Goal: Book appointment/travel/reservation

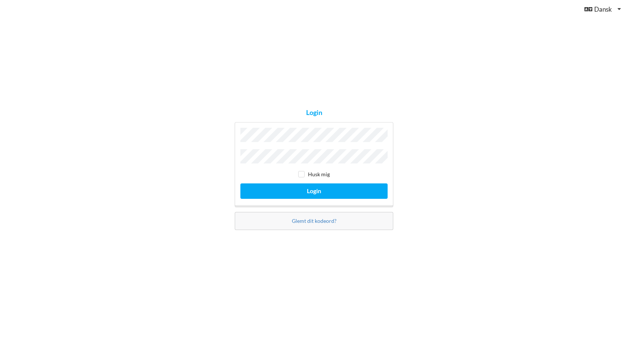
click at [440, 154] on div "Login Husk mig Login Glemt dit kodeord?" at bounding box center [314, 169] width 628 height 339
click at [317, 186] on button "Login" at bounding box center [313, 190] width 147 height 15
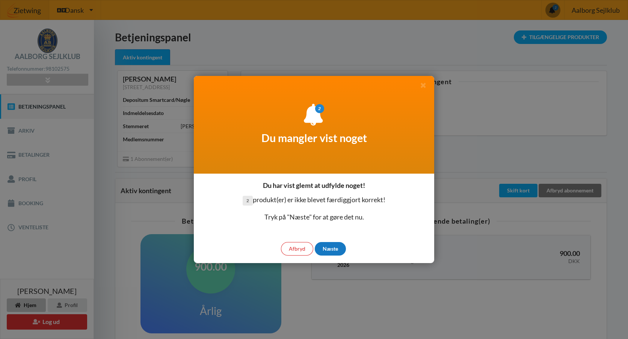
click at [330, 246] on div "Næste" at bounding box center [330, 249] width 31 height 14
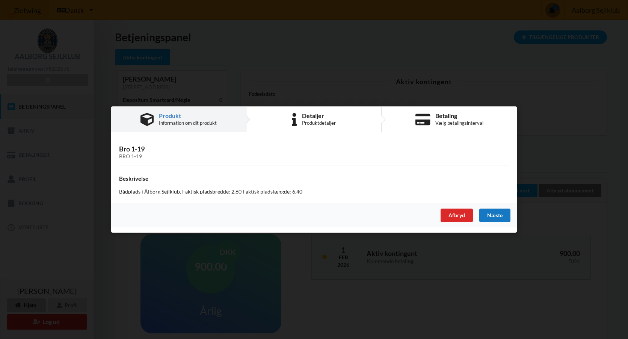
click at [485, 221] on div "Næste" at bounding box center [494, 215] width 31 height 14
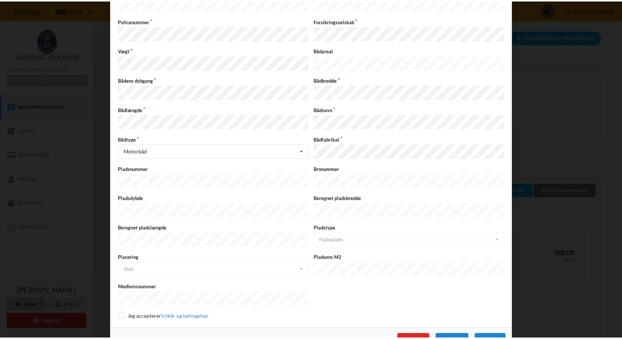
scroll to position [124, 0]
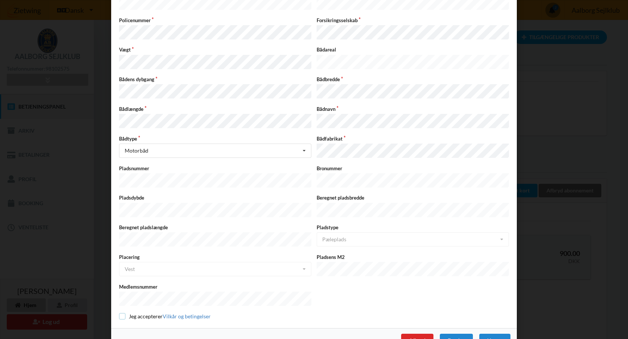
click at [119, 313] on input "checkbox" at bounding box center [122, 316] width 6 height 6
checkbox input "true"
click at [491, 333] on div "Næste" at bounding box center [494, 340] width 31 height 14
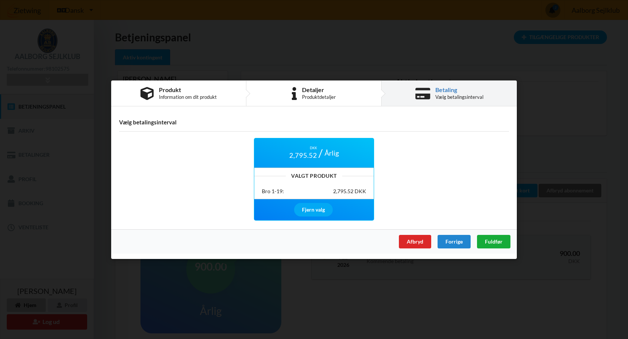
click at [489, 241] on span "Fuldfør" at bounding box center [494, 241] width 18 height 6
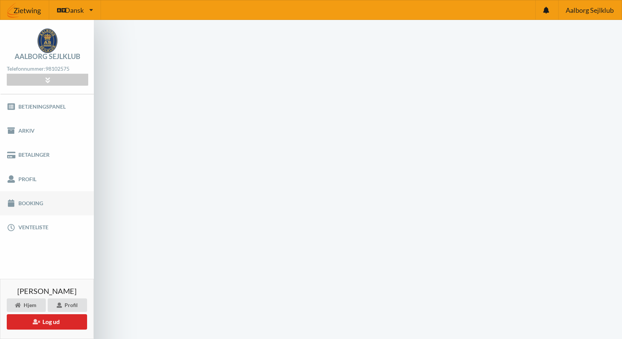
click at [32, 202] on link "Booking" at bounding box center [47, 203] width 94 height 24
click at [35, 202] on link "Booking" at bounding box center [47, 203] width 94 height 24
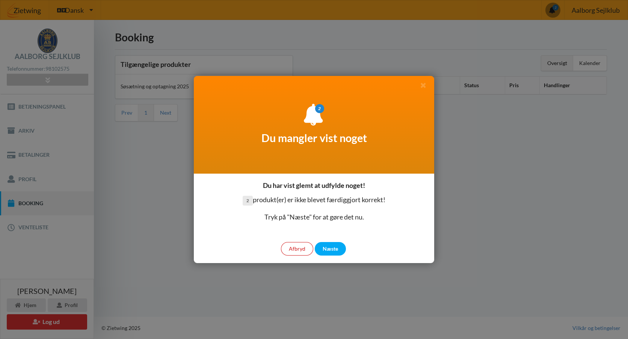
click at [303, 248] on div "Afbryd" at bounding box center [297, 249] width 32 height 14
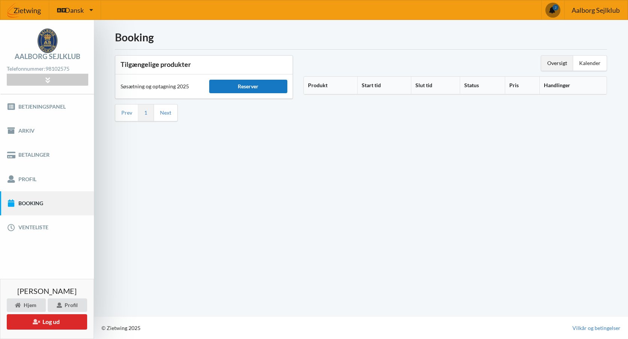
click at [247, 87] on div "Reserver" at bounding box center [248, 87] width 78 height 14
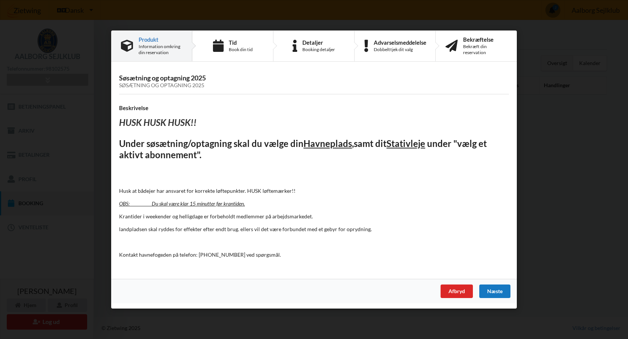
click at [497, 286] on div "Næste" at bounding box center [494, 291] width 31 height 14
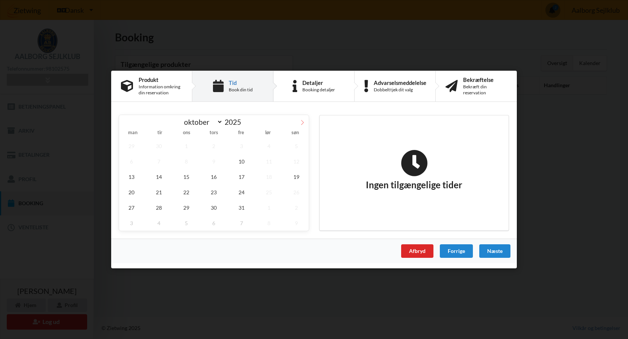
click at [303, 123] on icon at bounding box center [302, 122] width 5 height 5
click at [126, 122] on icon at bounding box center [125, 122] width 5 height 5
select select "9"
click at [169, 89] on div "Information omkring din reservation" at bounding box center [160, 90] width 44 height 12
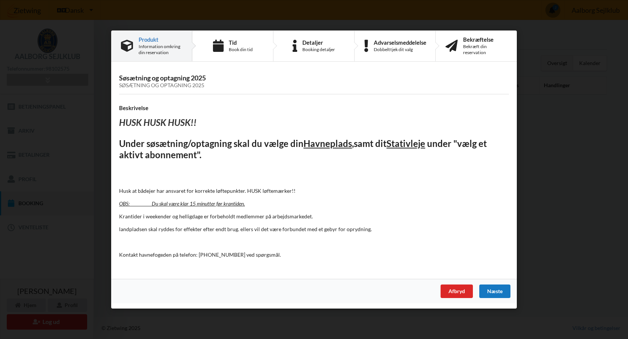
click at [497, 290] on div "Næste" at bounding box center [494, 291] width 31 height 14
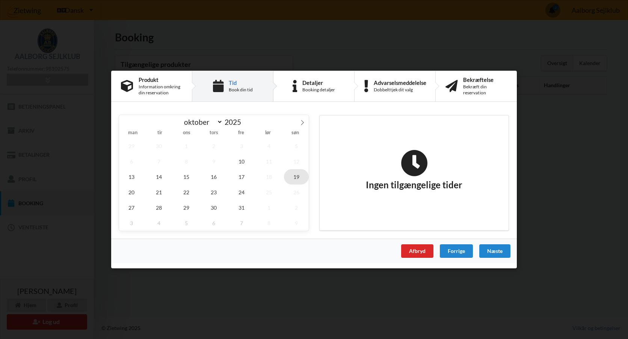
click at [293, 175] on span "19" at bounding box center [296, 176] width 25 height 15
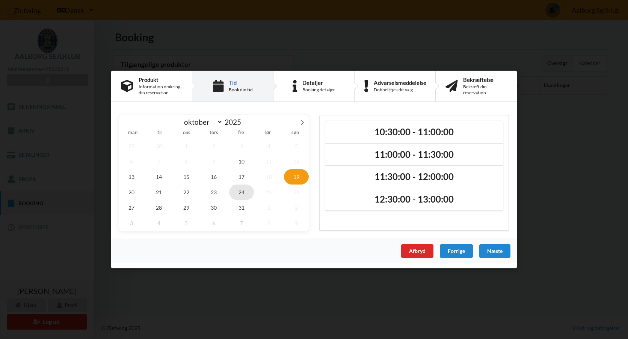
click at [238, 191] on span "24" at bounding box center [241, 191] width 25 height 15
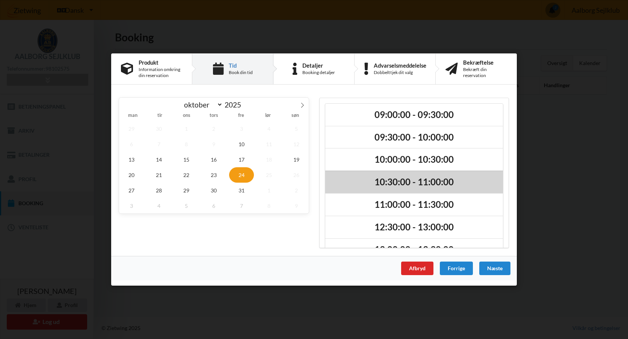
scroll to position [108, 0]
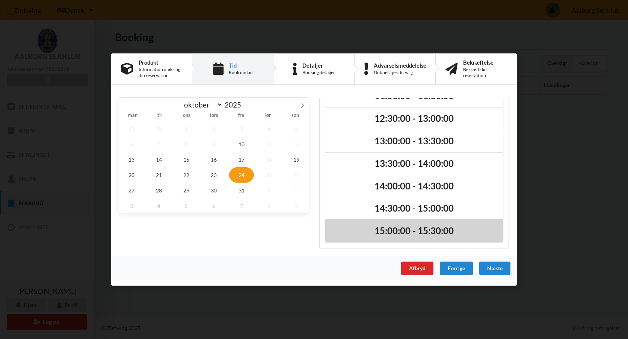
click at [382, 228] on h2 "15:00:00 - 15:30:00" at bounding box center [413, 231] width 167 height 12
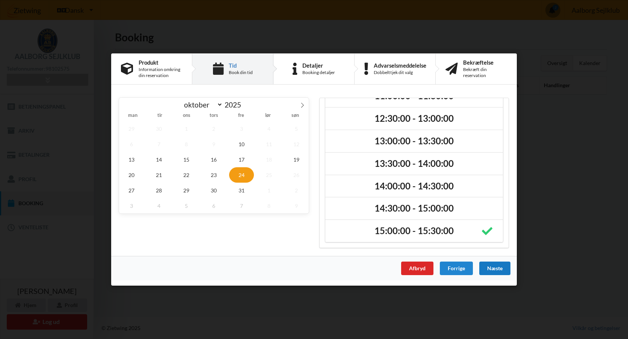
click at [497, 271] on div "Næste" at bounding box center [494, 268] width 31 height 14
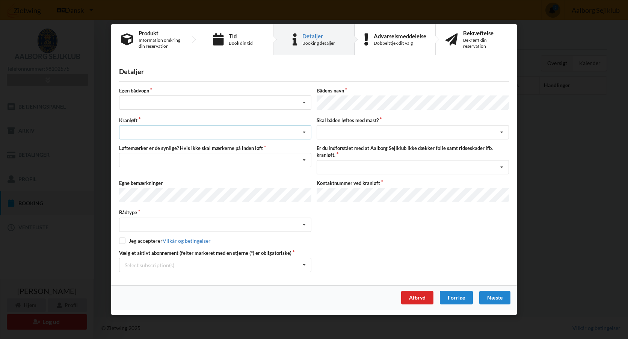
click at [140, 127] on div "Søsætning Optagning" at bounding box center [215, 132] width 192 height 14
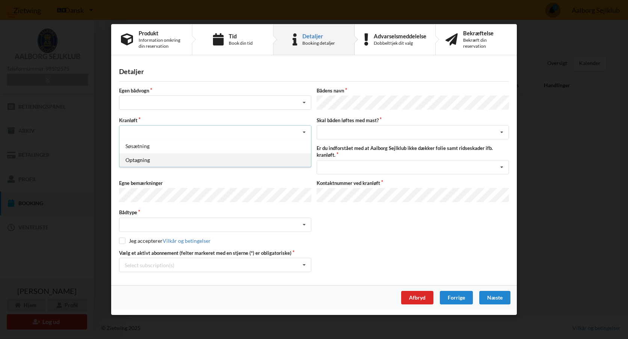
click at [141, 160] on div "Optagning" at bounding box center [214, 160] width 191 height 14
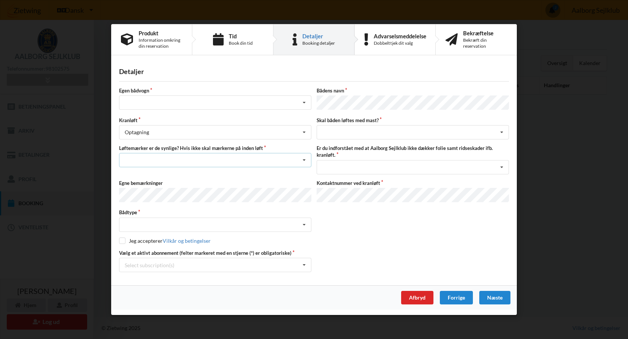
click at [163, 160] on div "Nej, jeg kontakter havnekontoret inden løft og får dem sat på Ja, mine mærker e…" at bounding box center [215, 160] width 192 height 14
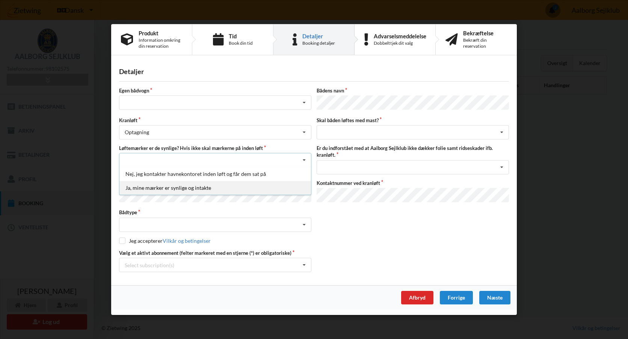
click at [177, 188] on div "Ja, mine mærker er synlige og intakte" at bounding box center [214, 188] width 191 height 14
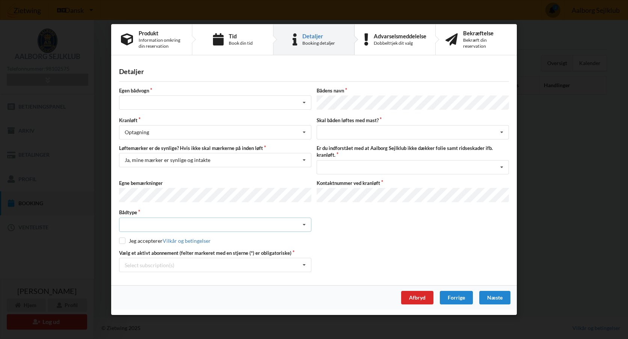
click at [164, 224] on div "Intet valgt Sejlbåd Motorbåd Motorsejler [PERSON_NAME]" at bounding box center [215, 224] width 192 height 14
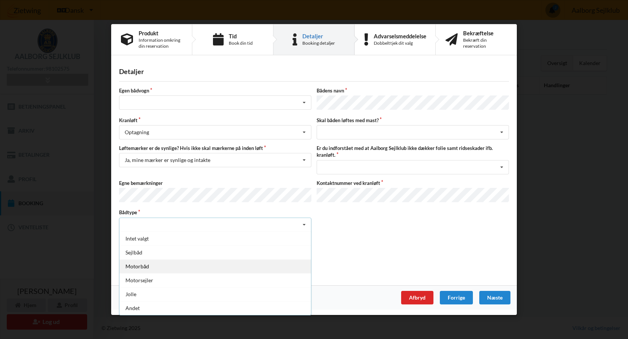
click at [144, 265] on div "Motorbåd" at bounding box center [214, 266] width 191 height 14
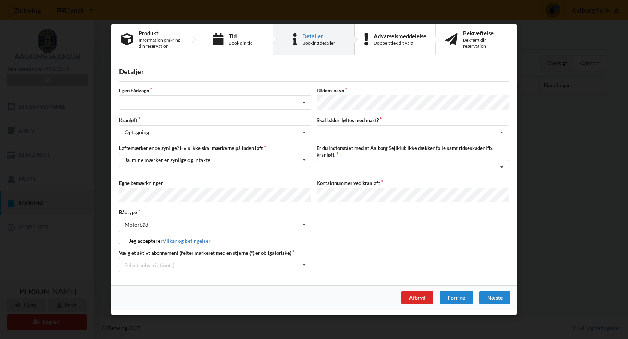
click at [121, 238] on input "checkbox" at bounding box center [122, 240] width 6 height 6
checkbox input "true"
click at [256, 265] on div "Select subscription(s) Aktiv kontingent" at bounding box center [215, 264] width 192 height 14
click at [151, 279] on div "Aktiv kontingent" at bounding box center [214, 278] width 191 height 14
click at [341, 131] on div "intet valg ja nej" at bounding box center [412, 132] width 192 height 14
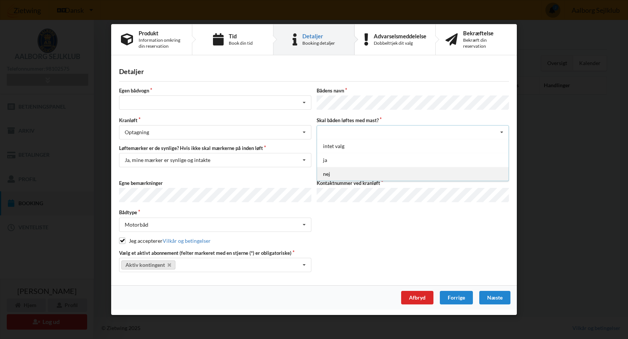
click at [326, 173] on div "nej" at bounding box center [412, 174] width 191 height 14
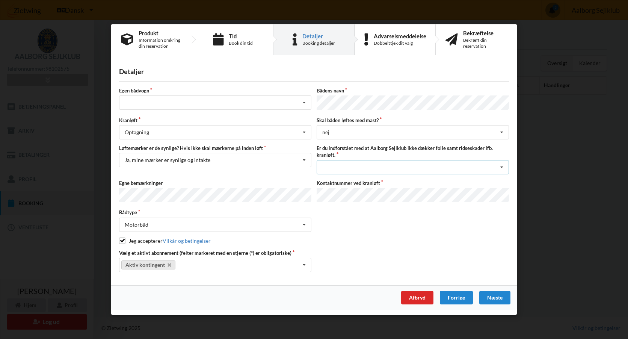
click at [384, 168] on div "Jeg har tæpper med og tager selv ansvaret for eventuelle folie samt ridseskader…" at bounding box center [412, 167] width 192 height 14
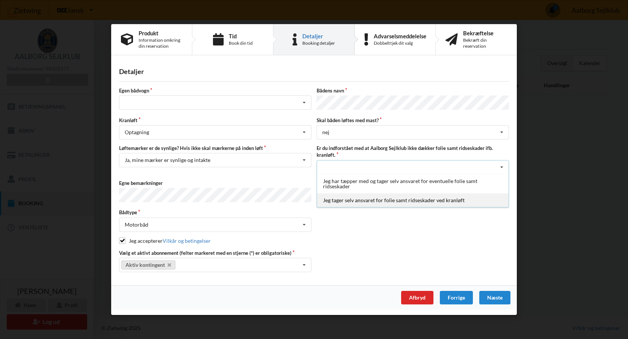
click at [355, 199] on div "Jeg tager selv ansvaret for folie samt ridseskader ved kranløft" at bounding box center [412, 200] width 191 height 14
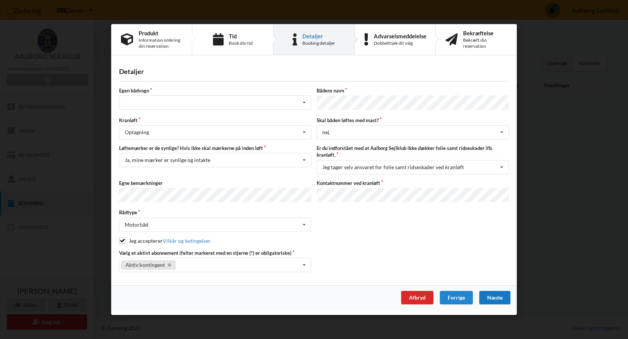
click at [492, 292] on div "Næste" at bounding box center [494, 298] width 31 height 14
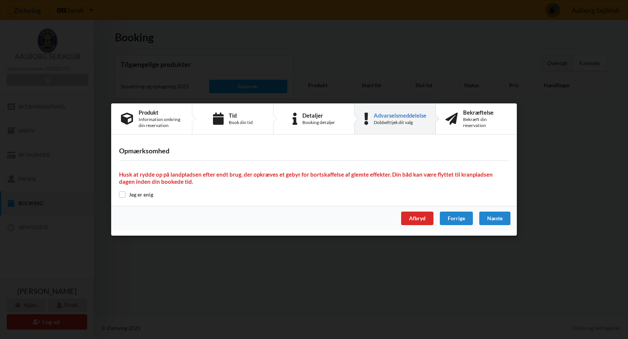
click at [123, 196] on input "checkbox" at bounding box center [122, 194] width 6 height 6
checkbox input "true"
click at [401, 117] on div "Advarselsmeddelelse" at bounding box center [399, 115] width 53 height 6
click at [453, 223] on div "Forrige" at bounding box center [456, 218] width 33 height 14
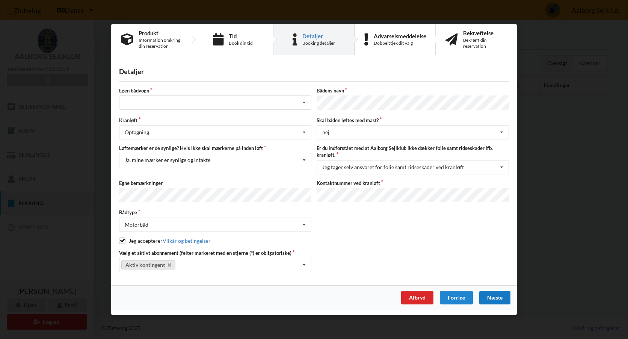
click at [492, 292] on div "Næste" at bounding box center [494, 298] width 31 height 14
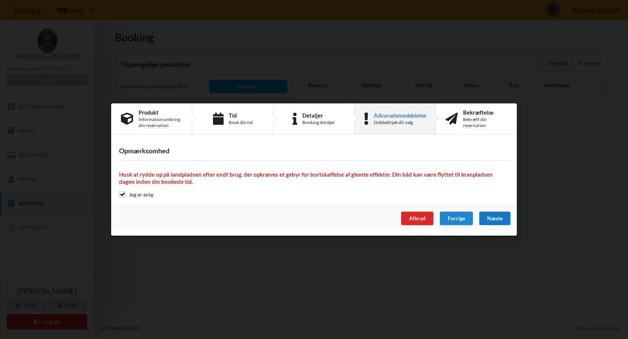
click at [498, 215] on div "Næste" at bounding box center [494, 218] width 31 height 14
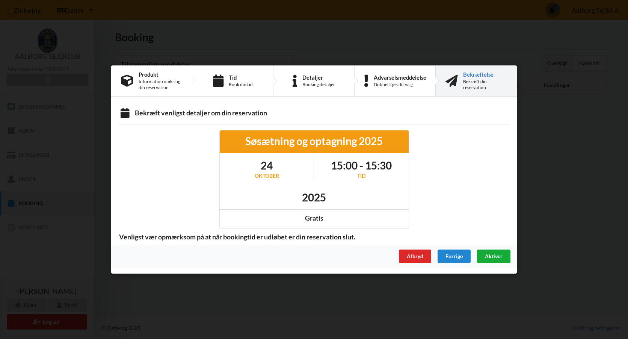
click at [497, 256] on span "Aktiver" at bounding box center [494, 256] width 18 height 6
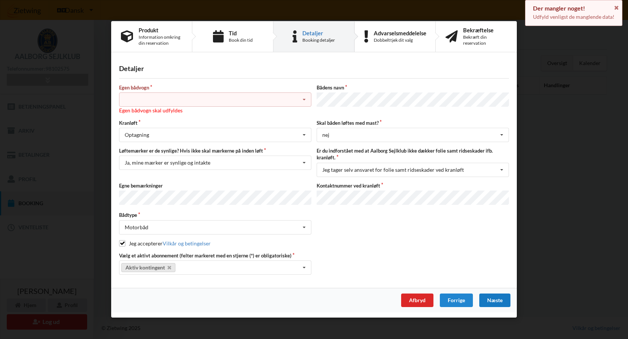
click at [148, 102] on div "Intet valg ja nej" at bounding box center [215, 100] width 192 height 14
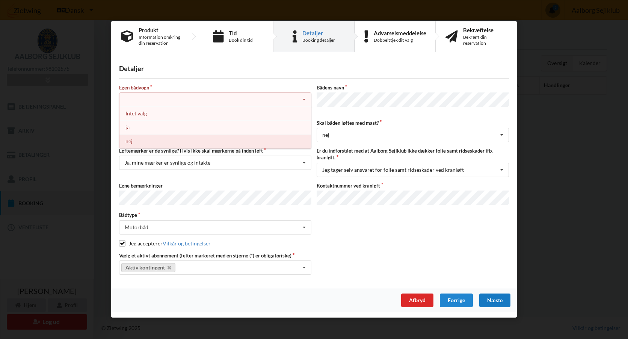
click at [130, 142] on div "nej" at bounding box center [214, 141] width 191 height 14
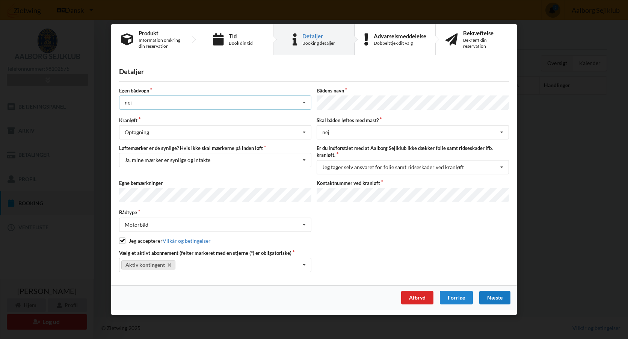
click at [170, 100] on div "nej Intet valg ja nej" at bounding box center [215, 102] width 192 height 14
click at [130, 145] on div "nej" at bounding box center [214, 144] width 191 height 14
click at [490, 296] on div "Næste" at bounding box center [494, 298] width 31 height 14
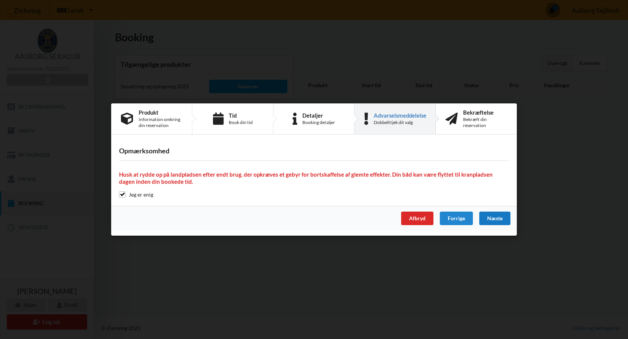
click at [491, 217] on div "Næste" at bounding box center [494, 218] width 31 height 14
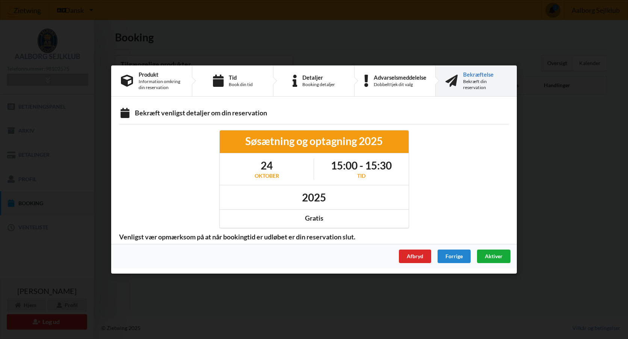
click at [493, 258] on span "Aktiver" at bounding box center [494, 256] width 18 height 6
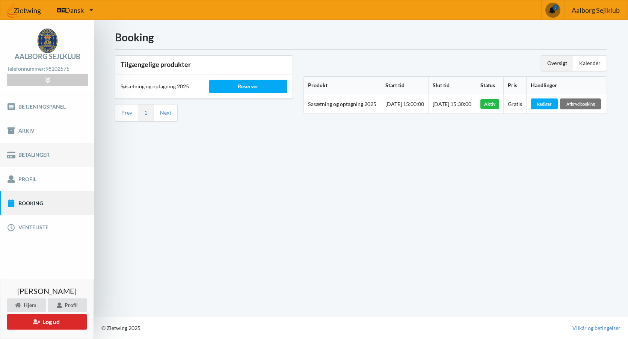
click at [42, 155] on link "Betalinger" at bounding box center [47, 155] width 94 height 24
